Goal: Information Seeking & Learning: Learn about a topic

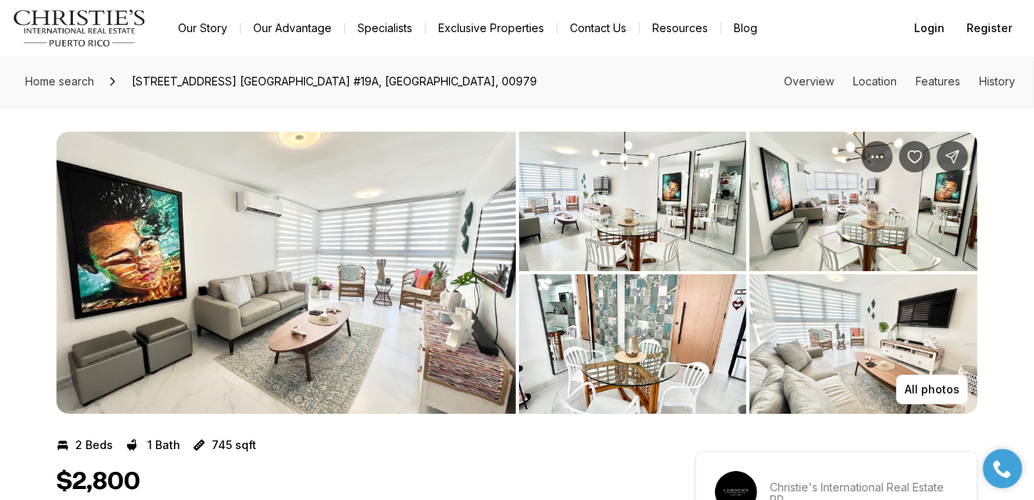
click at [617, 231] on img "View image gallery" at bounding box center [633, 202] width 228 height 140
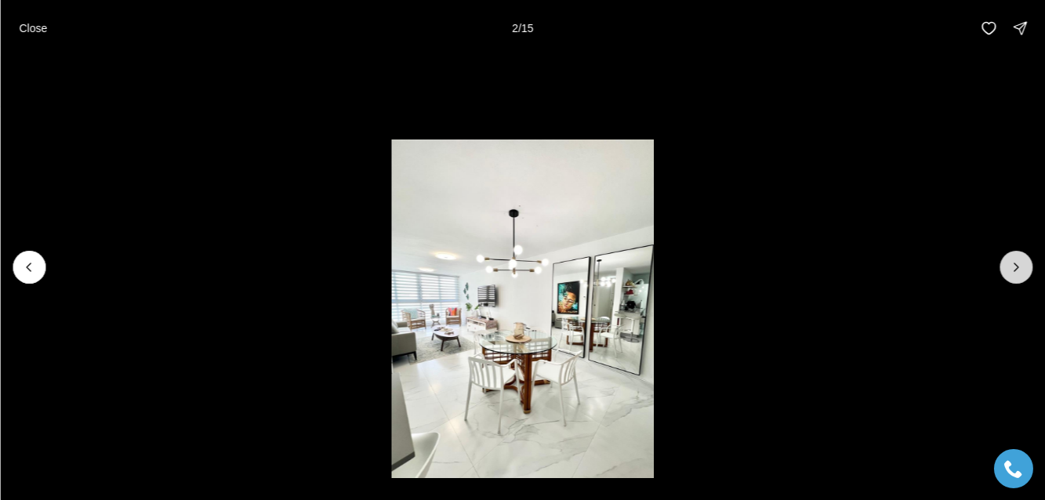
click at [1019, 263] on icon "Next slide" at bounding box center [1016, 268] width 16 height 16
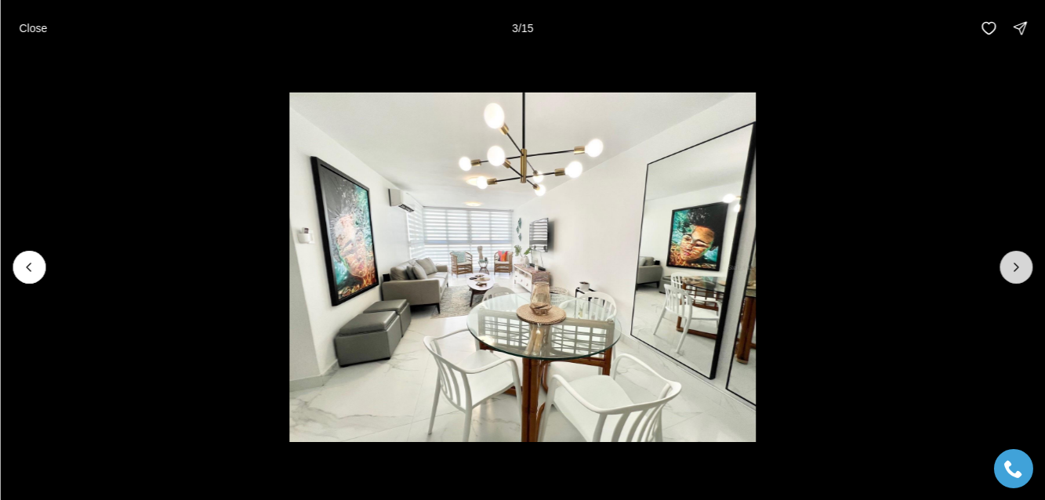
click at [1019, 263] on icon "Next slide" at bounding box center [1016, 268] width 16 height 16
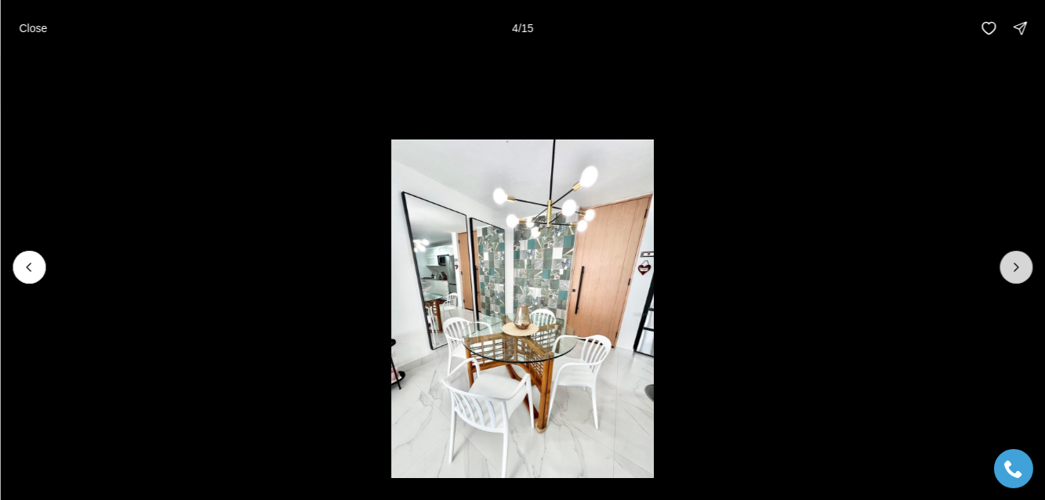
click at [1019, 263] on icon "Next slide" at bounding box center [1016, 268] width 16 height 16
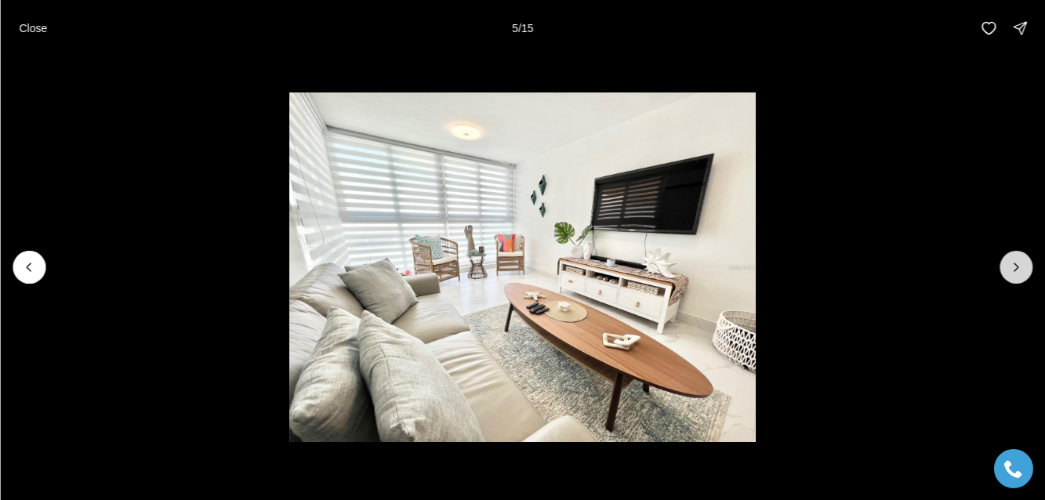
click at [1019, 263] on icon "Next slide" at bounding box center [1016, 268] width 16 height 16
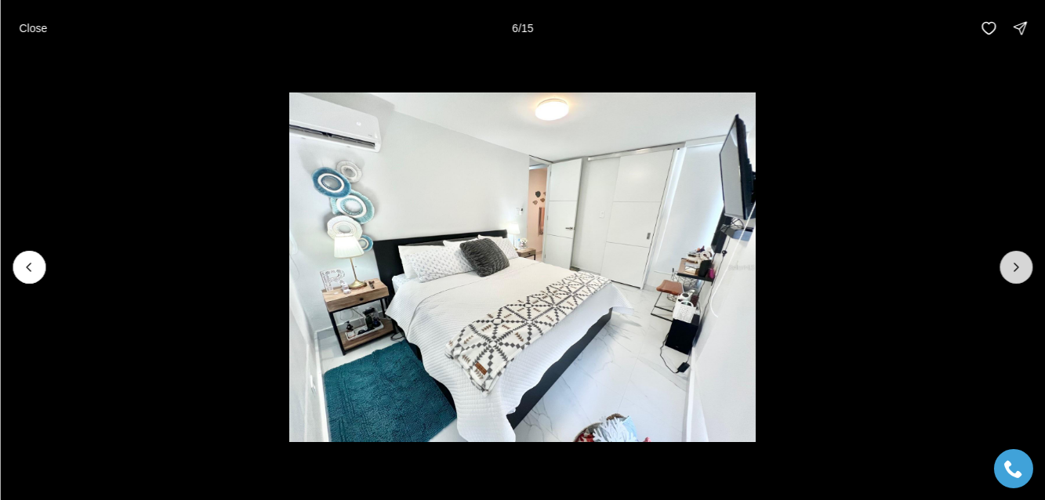
click at [1019, 263] on icon "Next slide" at bounding box center [1016, 268] width 16 height 16
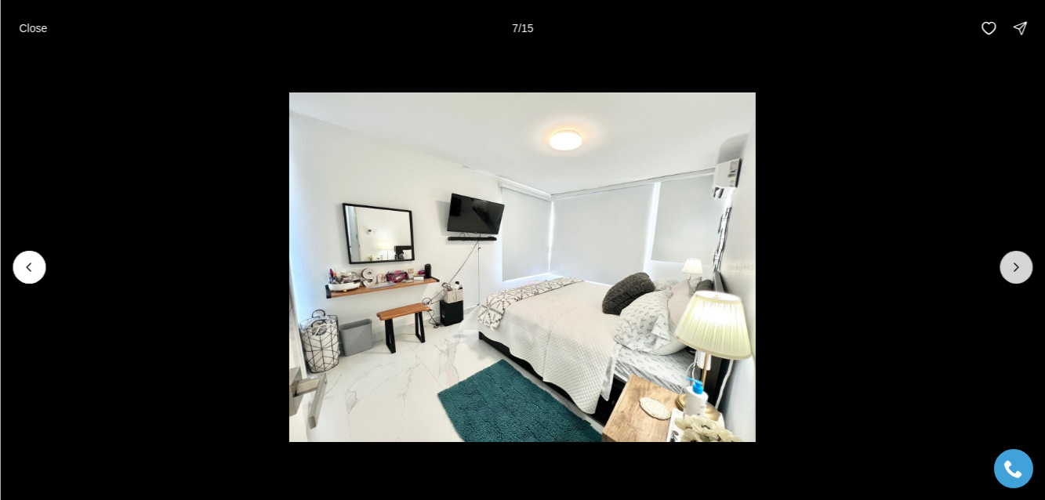
click at [1019, 263] on icon "Next slide" at bounding box center [1016, 268] width 16 height 16
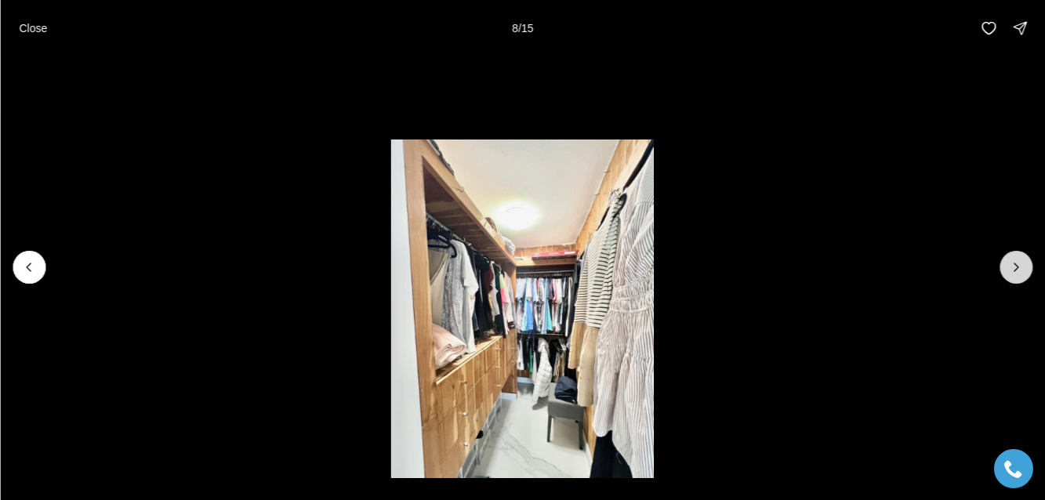
click at [1019, 263] on icon "Next slide" at bounding box center [1016, 268] width 16 height 16
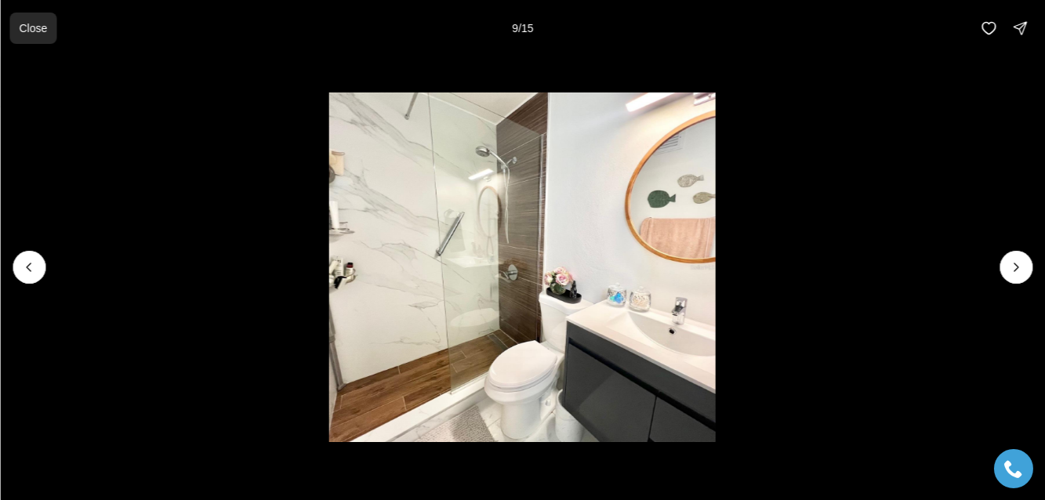
click at [37, 22] on p "Close" at bounding box center [33, 28] width 28 height 13
